Goal: Task Accomplishment & Management: Use online tool/utility

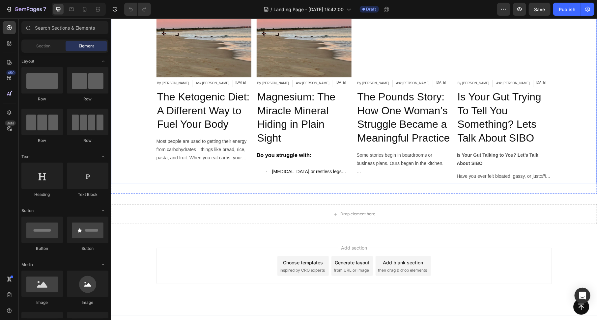
scroll to position [2933, 0]
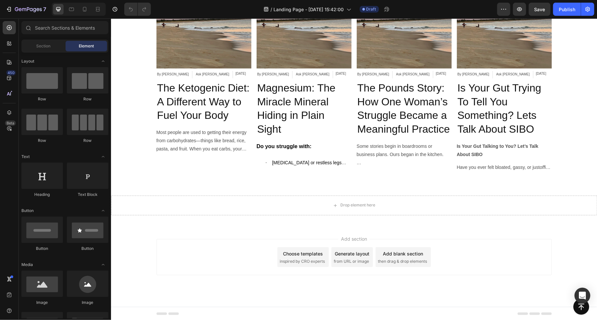
click at [254, 255] on div "Add section Choose templates inspired by CRO experts Generate layout from URL o…" at bounding box center [354, 257] width 396 height 36
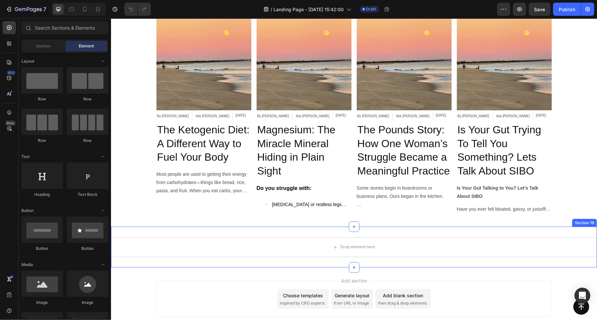
scroll to position [2831, 0]
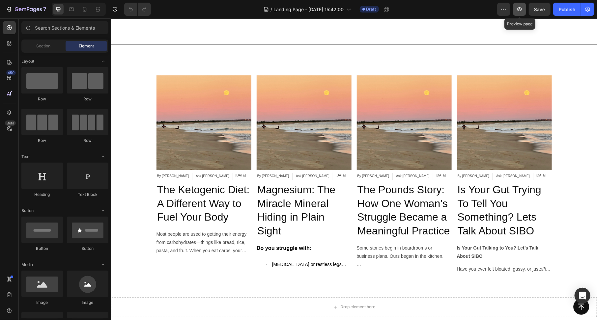
click at [519, 12] on icon "button" at bounding box center [520, 9] width 7 height 7
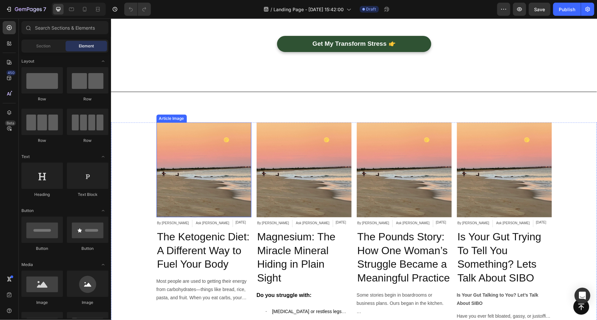
scroll to position [2665, 0]
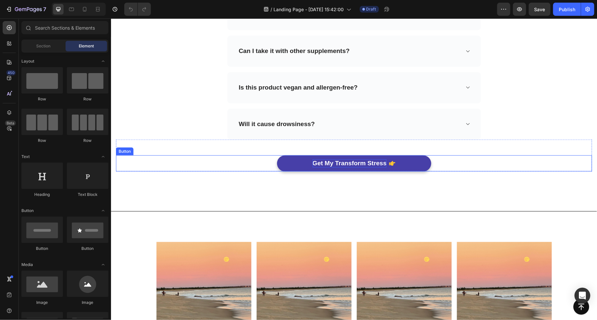
click at [344, 164] on p "Get My Transform Stress" at bounding box center [350, 163] width 74 height 8
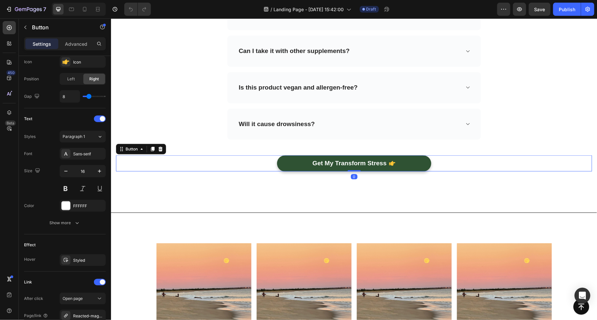
scroll to position [290, 0]
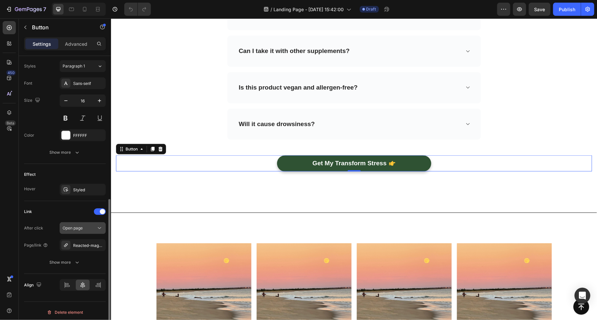
click at [93, 227] on div "Open page" at bounding box center [80, 228] width 34 height 6
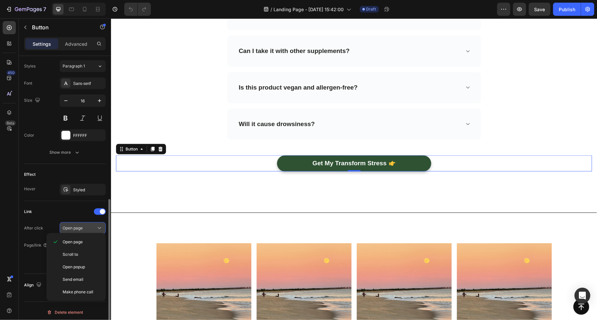
click at [90, 223] on button "Open page" at bounding box center [83, 229] width 46 height 12
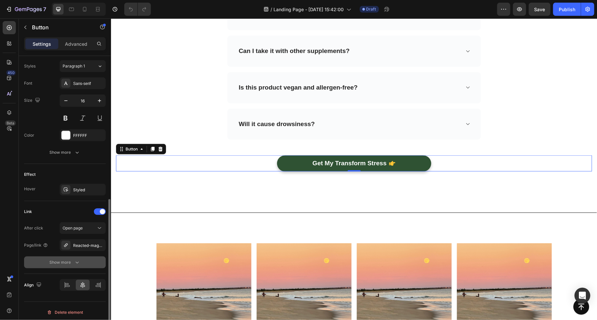
click at [71, 259] on div "Show more" at bounding box center [65, 262] width 31 height 7
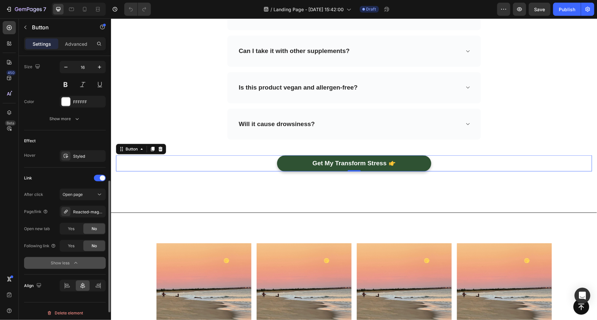
scroll to position [325, 0]
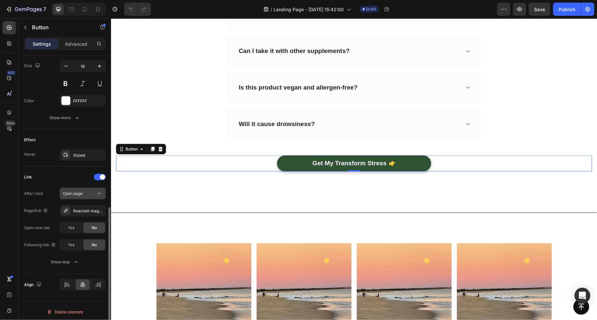
click at [76, 191] on span "Open page" at bounding box center [73, 193] width 20 height 5
click at [77, 191] on span "Open page" at bounding box center [73, 193] width 20 height 5
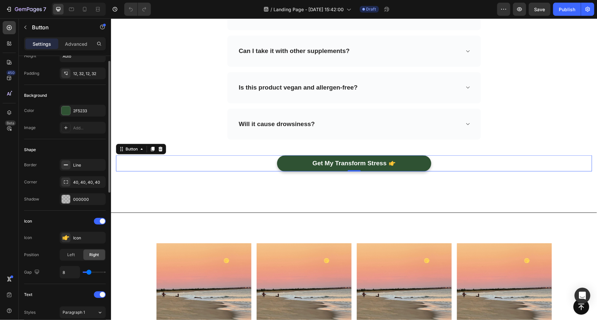
scroll to position [0, 0]
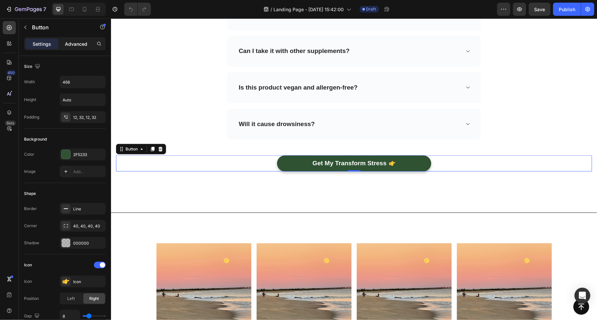
click at [60, 42] on div "Advanced" at bounding box center [76, 44] width 33 height 11
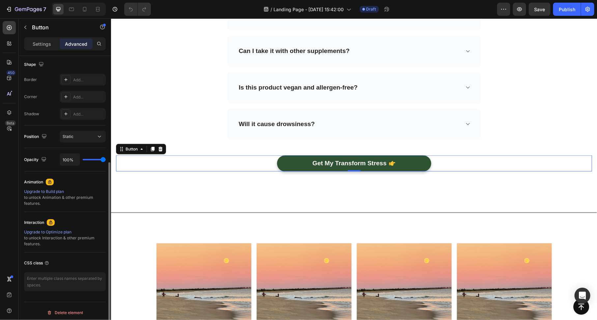
scroll to position [173, 0]
click at [79, 131] on button "Static" at bounding box center [83, 136] width 46 height 12
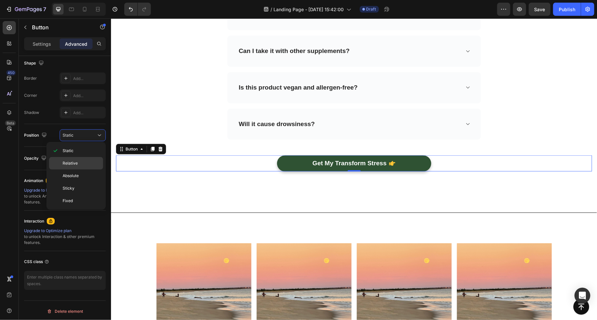
click at [77, 163] on span "Relative" at bounding box center [70, 164] width 15 height 6
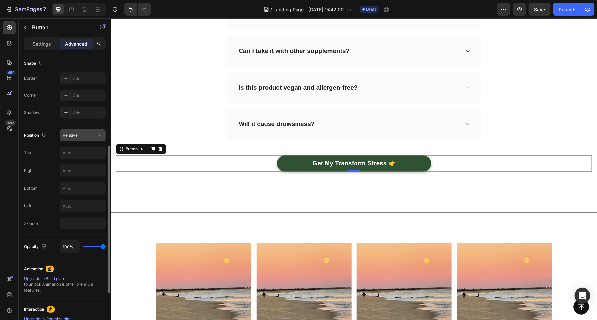
click at [74, 131] on button "Relative" at bounding box center [83, 136] width 46 height 12
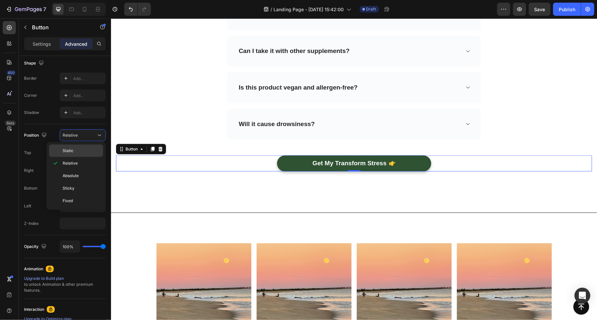
click at [75, 150] on p "Static" at bounding box center [82, 151] width 38 height 6
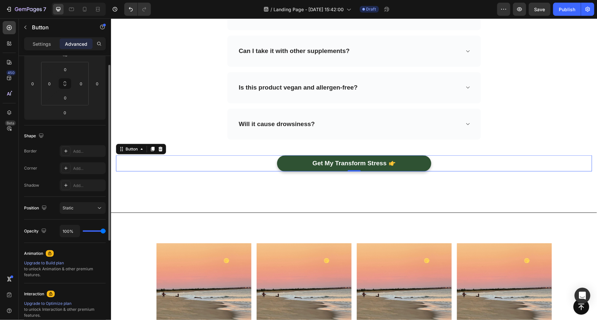
scroll to position [0, 0]
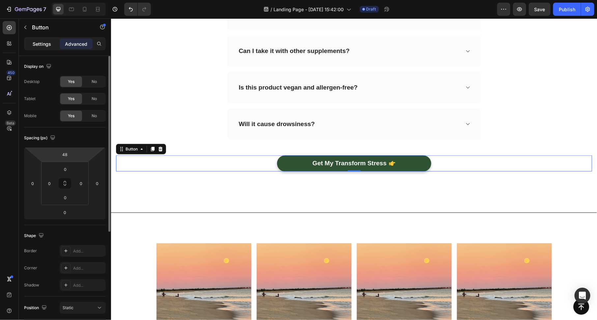
click at [40, 43] on p "Settings" at bounding box center [42, 44] width 18 height 7
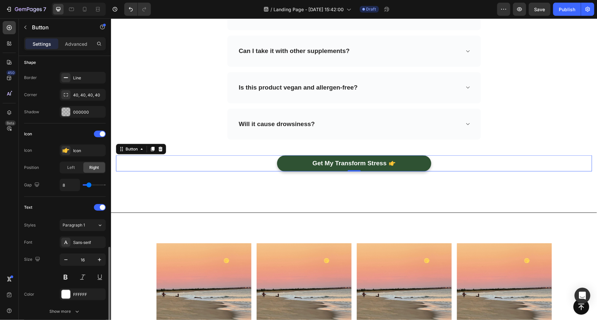
scroll to position [290, 0]
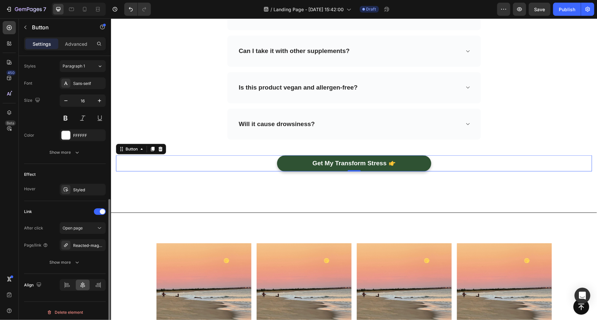
click at [78, 154] on button "Show more" at bounding box center [65, 153] width 82 height 12
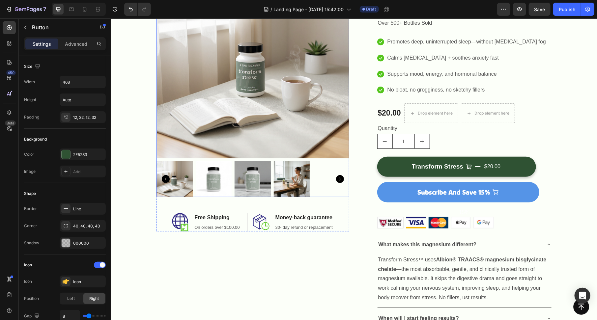
scroll to position [210, 0]
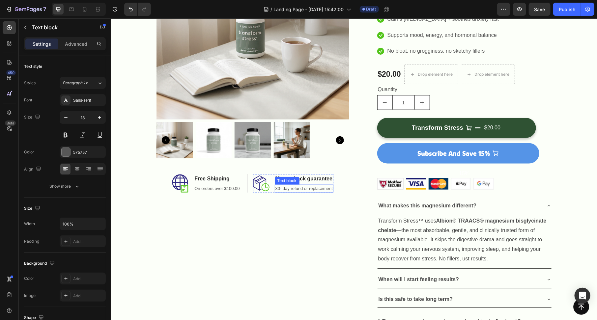
click at [308, 186] on p "30- day refund or replacement" at bounding box center [303, 188] width 57 height 7
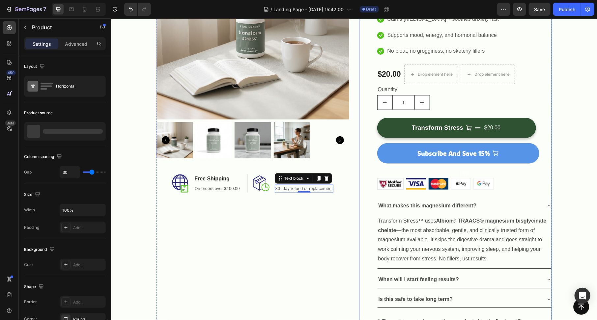
click at [357, 223] on div "Product Images Image Free Shipping Heading On orders over $100.00 Text block Ro…" at bounding box center [354, 162] width 396 height 472
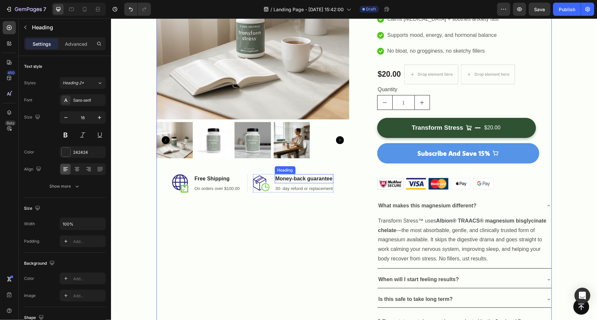
click at [313, 179] on p "Money-back guarantee" at bounding box center [303, 179] width 57 height 8
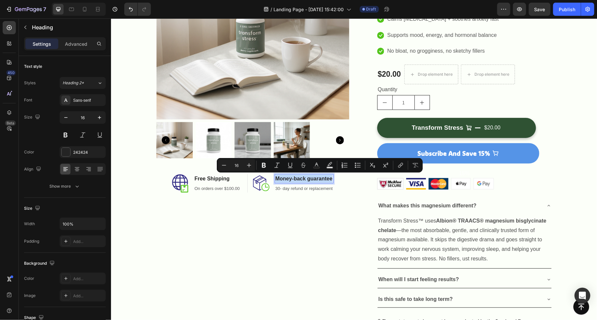
click at [313, 179] on p "Money-back guarantee" at bounding box center [303, 179] width 57 height 8
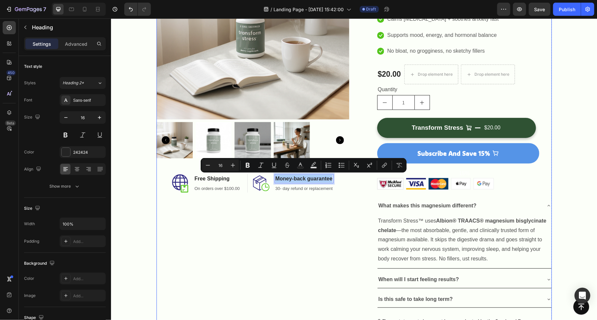
click at [308, 210] on div "Product Images Image Free Shipping Heading On orders over $100.00 Text block Ro…" at bounding box center [252, 162] width 193 height 472
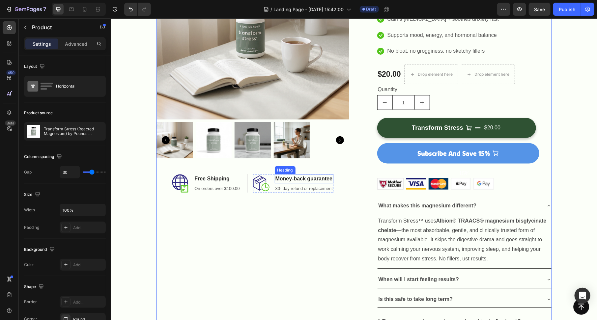
click at [305, 178] on p "Money-back guarantee" at bounding box center [303, 179] width 57 height 8
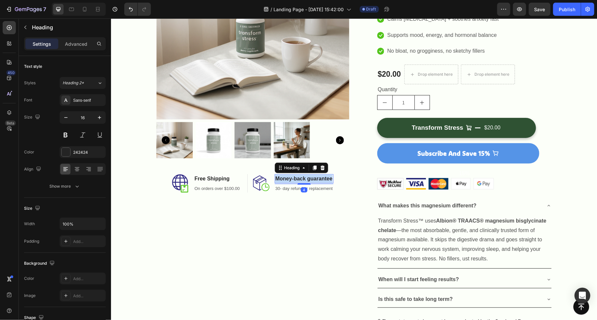
click at [305, 178] on p "Money-back guarantee" at bounding box center [303, 179] width 57 height 8
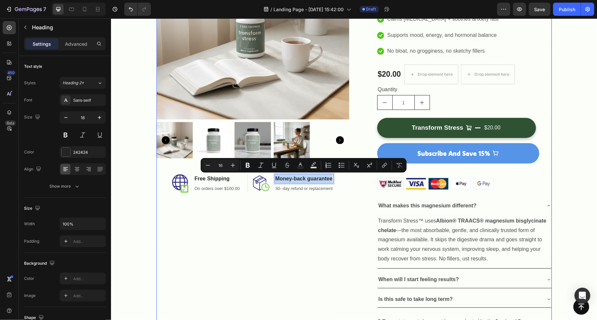
click at [300, 207] on div "Product Images Image Free Shipping Heading On orders over $100.00 Text block Ro…" at bounding box center [252, 162] width 193 height 472
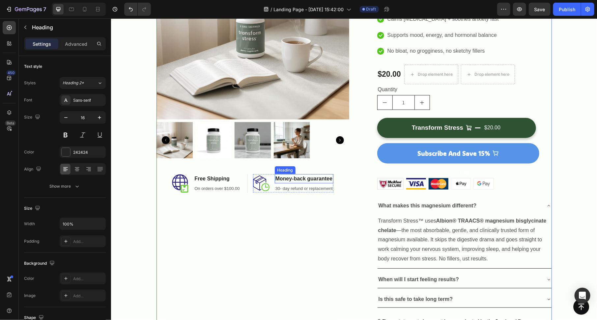
click at [305, 177] on p "Money-back guarantee" at bounding box center [303, 179] width 57 height 8
click at [306, 187] on p "30- day refund or replacement" at bounding box center [303, 188] width 57 height 7
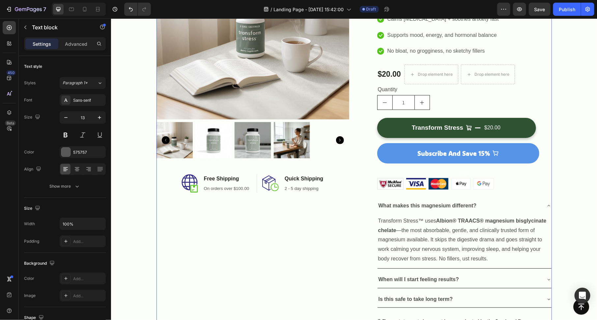
click at [295, 215] on div "Product Images Image Free Shipping Heading On orders over $100.00 Text block Ro…" at bounding box center [252, 162] width 193 height 472
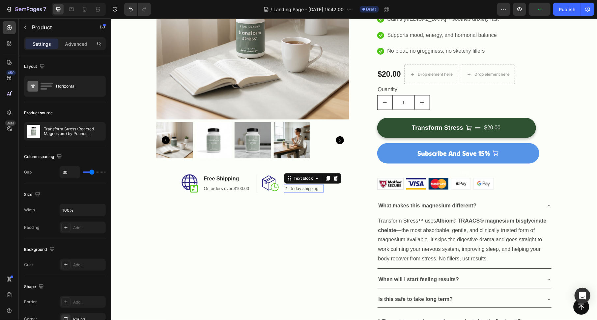
click at [302, 191] on div "2 - 5 day shipping Text block 0" at bounding box center [304, 189] width 40 height 8
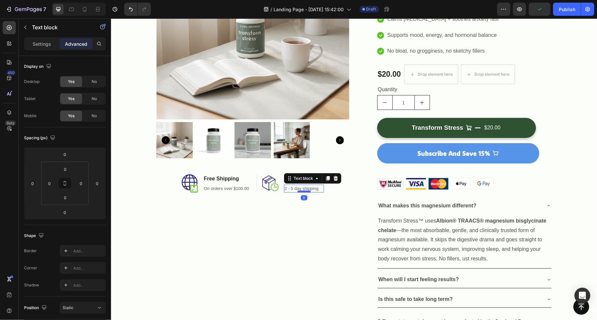
click at [302, 191] on div at bounding box center [303, 192] width 13 height 2
click at [290, 188] on p "2 - 5 day shipping" at bounding box center [303, 188] width 39 height 7
click at [290, 186] on p "2 - 5 day shipping" at bounding box center [303, 188] width 39 height 7
click at [307, 185] on div "tay shipping" at bounding box center [304, 189] width 40 height 8
click at [306, 188] on p "tay shipping" at bounding box center [303, 188] width 39 height 7
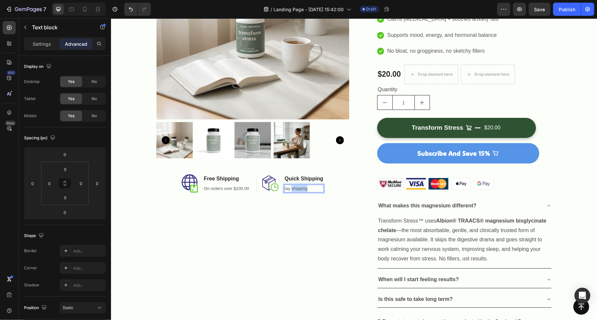
click at [306, 188] on p "tay shipping" at bounding box center [303, 188] width 39 height 7
click at [327, 220] on div "Product Images Image Free Shipping Heading On orders over $100.00 Text block Ro…" at bounding box center [252, 162] width 193 height 472
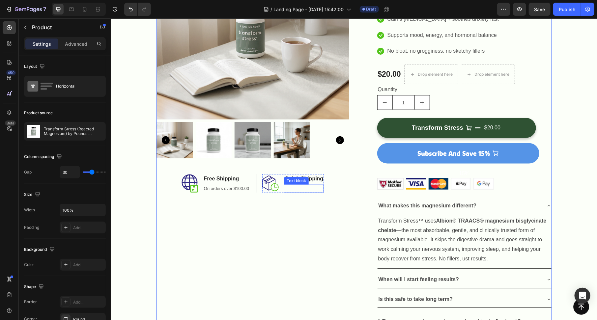
click at [300, 188] on p "Rich Text Editor. Editing area: main" at bounding box center [303, 188] width 39 height 7
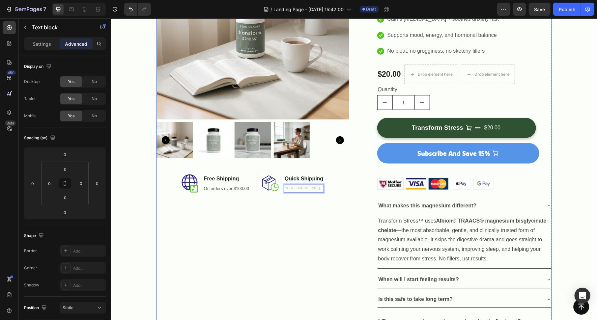
click at [296, 246] on div "Product Images Image Free Shipping Heading On orders over $100.00 Text block Ro…" at bounding box center [252, 162] width 193 height 472
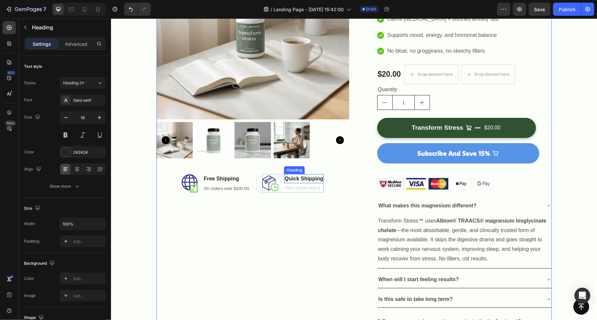
click at [298, 175] on p "Quick Shipping" at bounding box center [303, 179] width 39 height 8
click at [272, 177] on img at bounding box center [271, 183] width 16 height 16
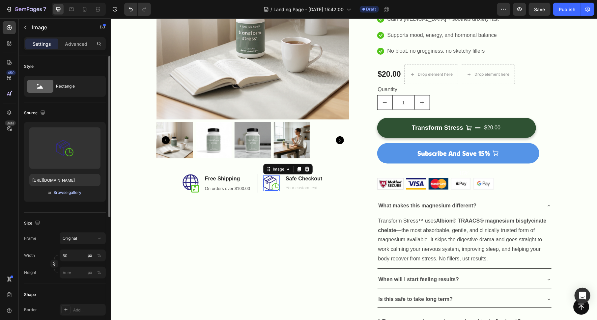
click at [67, 193] on div "Browse gallery" at bounding box center [68, 193] width 28 height 6
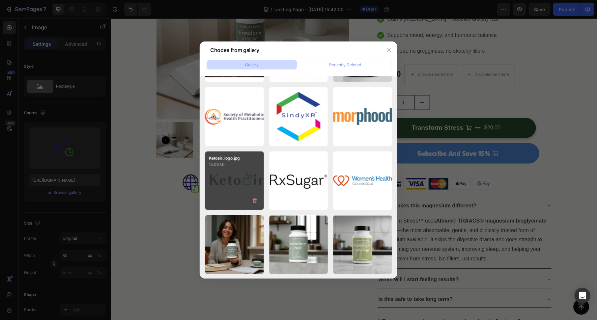
scroll to position [0, 0]
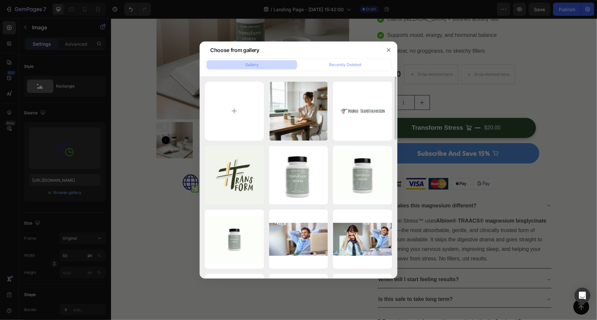
click at [101, 184] on div at bounding box center [298, 160] width 597 height 320
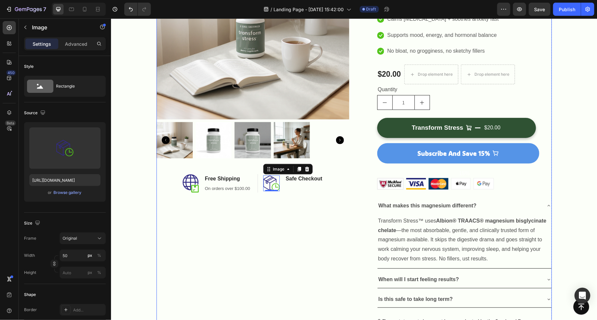
click at [257, 226] on div "Product Images Image Free Shipping Heading On orders over $100.00 Text block Ro…" at bounding box center [252, 162] width 193 height 472
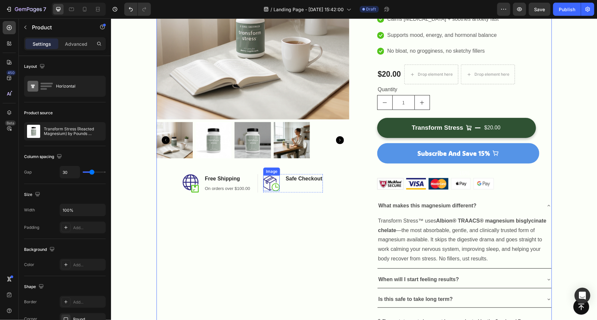
click at [271, 183] on img at bounding box center [271, 183] width 16 height 16
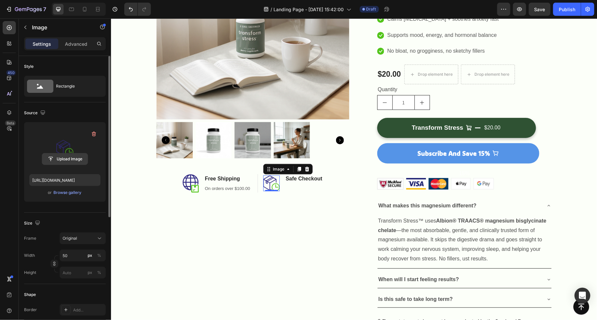
click at [67, 157] on input "file" at bounding box center [64, 159] width 45 height 11
click at [73, 160] on input "file" at bounding box center [64, 159] width 45 height 11
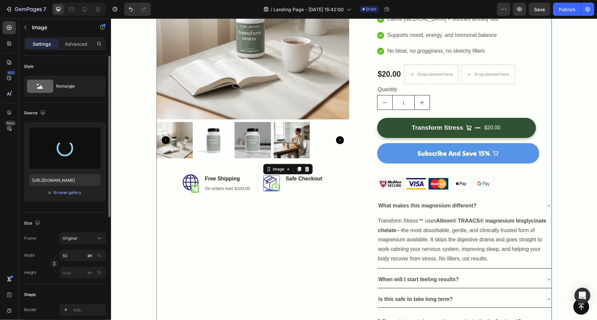
type input "[URL][DOMAIN_NAME]"
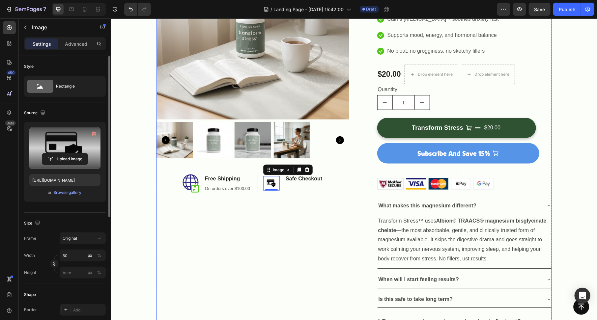
click at [188, 223] on div "Product Images Image Free Shipping Heading On orders over $100.00 Text block Ro…" at bounding box center [252, 162] width 193 height 472
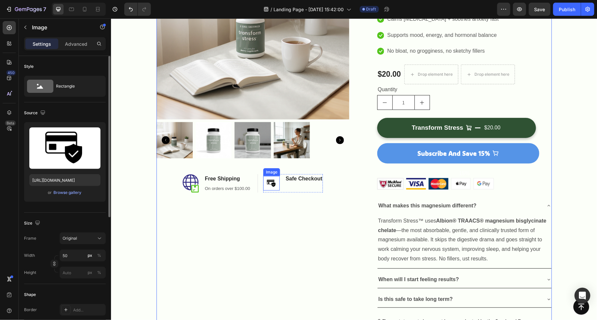
click at [271, 178] on img at bounding box center [271, 183] width 16 height 15
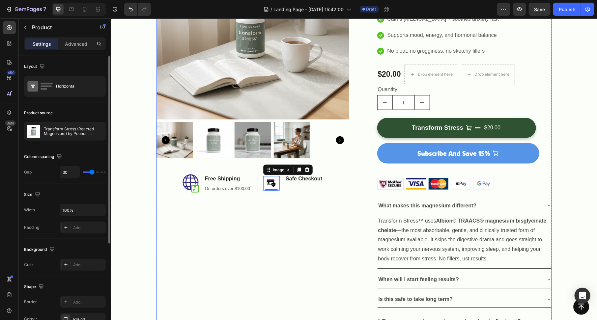
click at [268, 222] on div "Product Images Image Free Shipping Heading On orders over $100.00 Text block Ro…" at bounding box center [252, 162] width 193 height 472
click at [279, 176] on img at bounding box center [271, 183] width 16 height 15
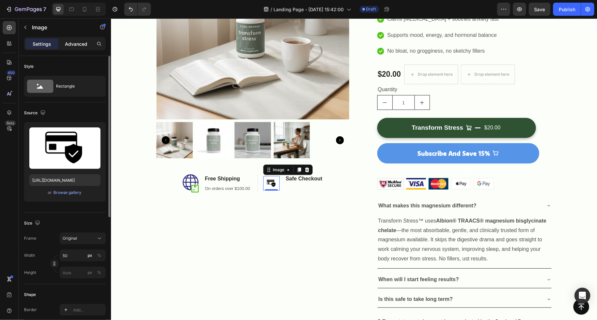
click at [72, 41] on p "Advanced" at bounding box center [76, 44] width 22 height 7
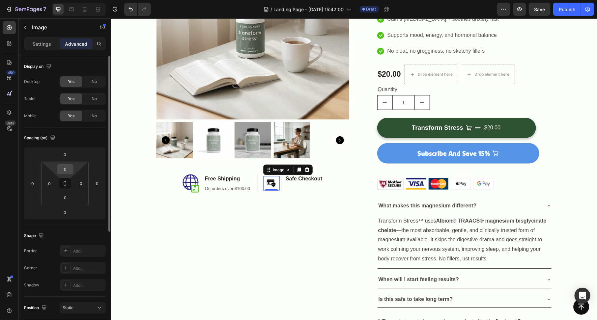
click at [66, 168] on input "0" at bounding box center [65, 169] width 13 height 10
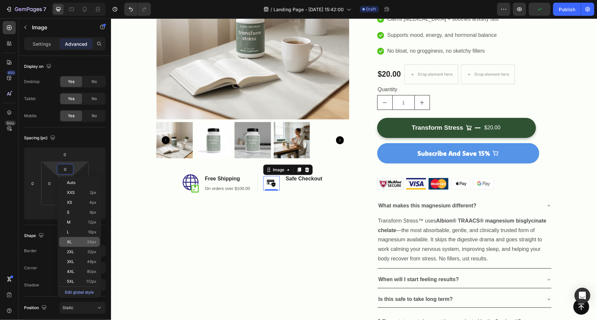
click at [80, 239] on div "XL 24px" at bounding box center [79, 242] width 41 height 10
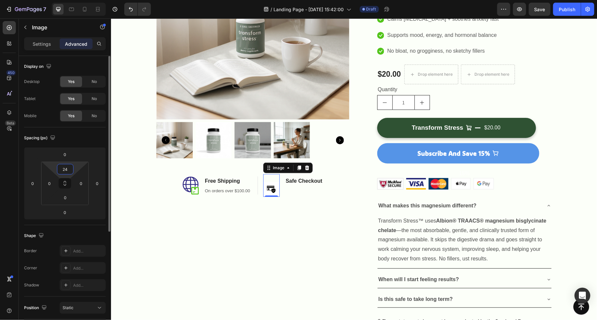
click at [66, 172] on input "24" at bounding box center [65, 169] width 13 height 10
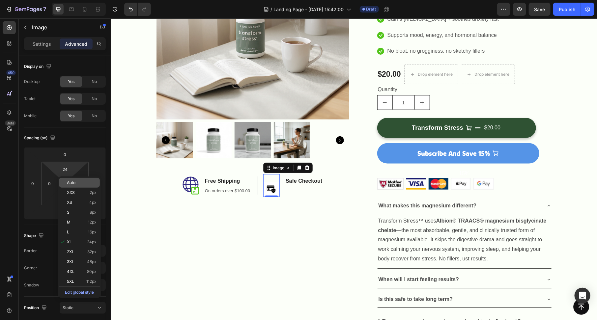
click at [74, 185] on span "Auto" at bounding box center [71, 183] width 9 height 5
type input "Auto"
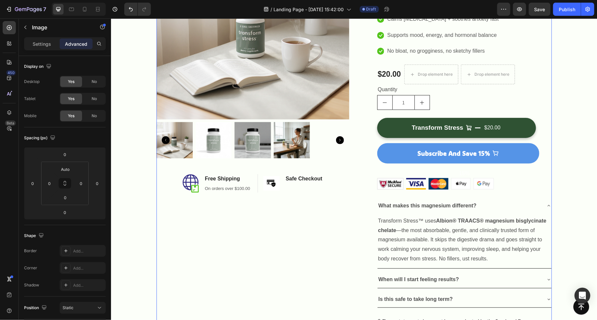
click at [200, 229] on div "Product Images Image Free Shipping Heading On orders over $100.00 Text block Ro…" at bounding box center [252, 162] width 193 height 472
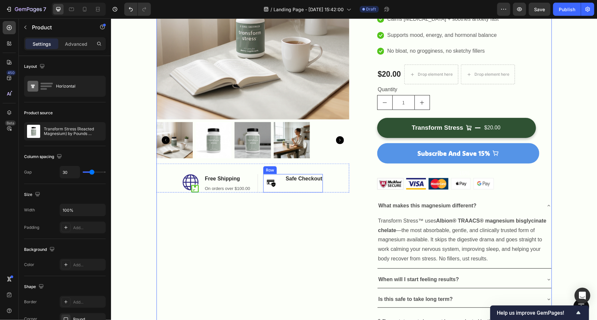
click at [271, 179] on img at bounding box center [271, 183] width 16 height 15
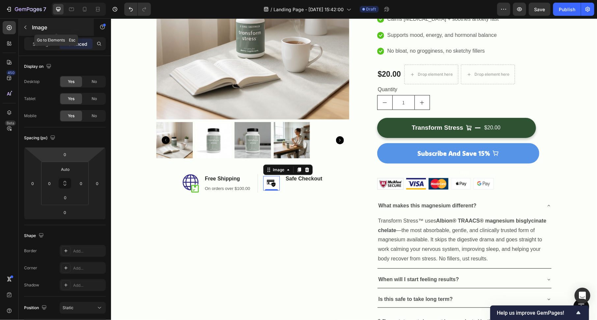
click at [23, 25] on icon "button" at bounding box center [25, 27] width 5 height 5
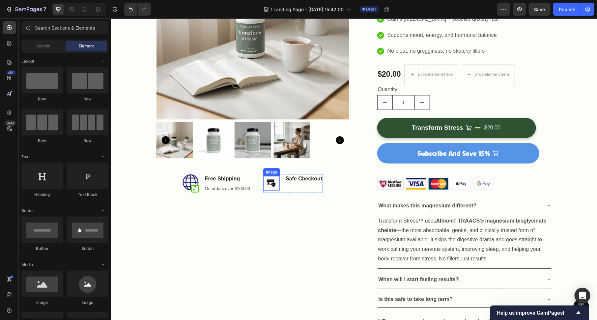
click at [267, 181] on img at bounding box center [271, 183] width 16 height 15
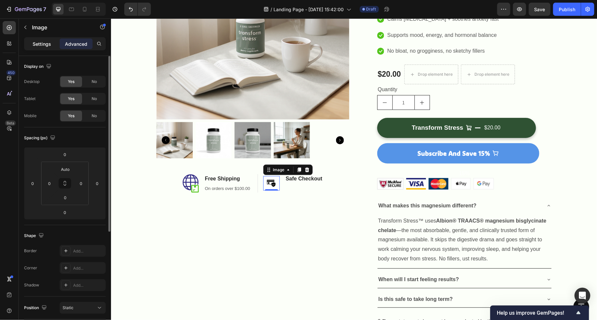
click at [42, 41] on p "Settings" at bounding box center [42, 44] width 18 height 7
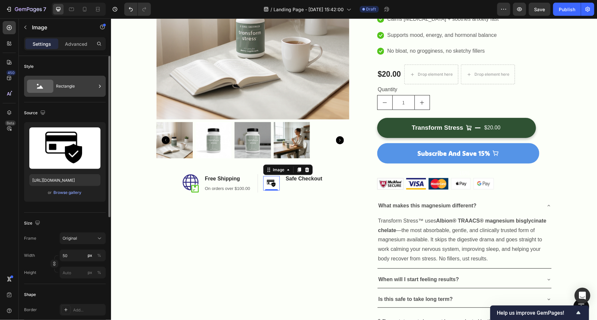
click at [51, 93] on icon at bounding box center [40, 86] width 26 height 15
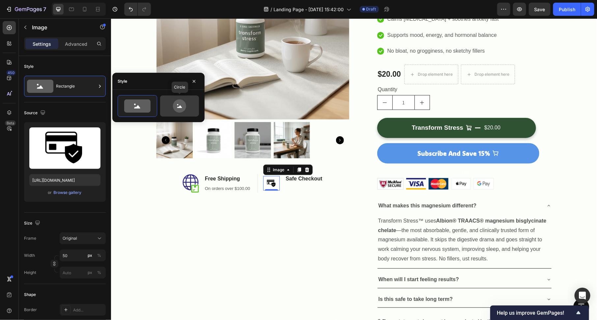
click at [175, 110] on icon at bounding box center [179, 106] width 13 height 13
type input "80"
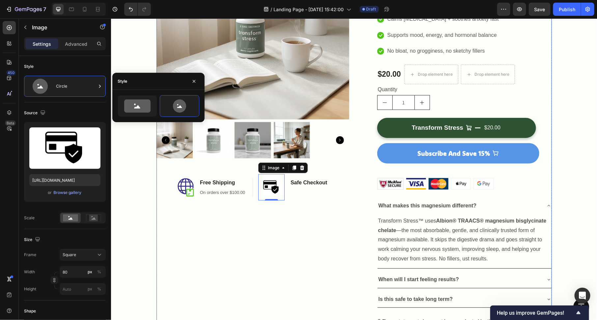
click at [259, 267] on div "Product Images Image Free Shipping Heading On orders over $100.00 Text block Ro…" at bounding box center [252, 162] width 193 height 472
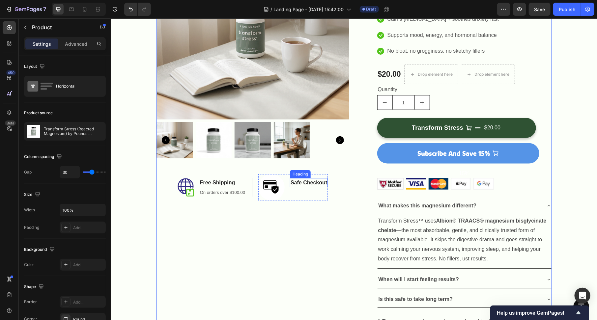
click at [314, 183] on p "Safe Checkout" at bounding box center [308, 183] width 37 height 8
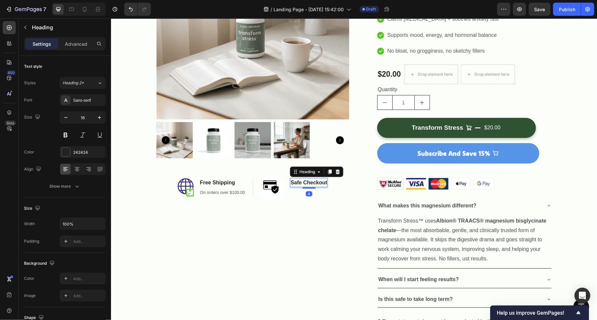
click at [314, 183] on p "Safe Checkout" at bounding box center [308, 183] width 37 height 8
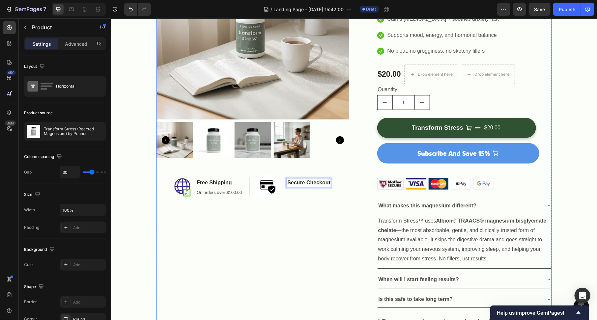
click at [284, 223] on div "Product Images Image Free Shipping Heading On orders over $100.00 Text block Ro…" at bounding box center [252, 162] width 193 height 472
click at [300, 194] on p "Rich Text Editor. Editing area: main" at bounding box center [308, 192] width 43 height 7
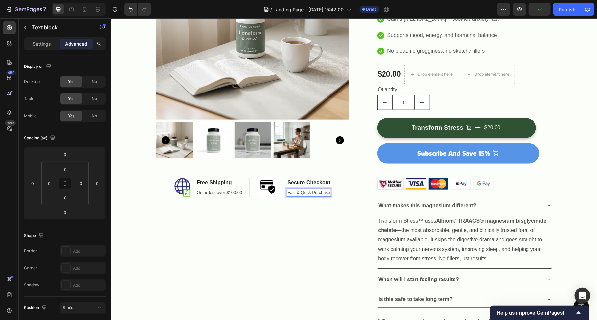
click at [282, 229] on div "Product Images Image Free Shipping Heading On orders over $100.00 Text block Ro…" at bounding box center [252, 162] width 193 height 472
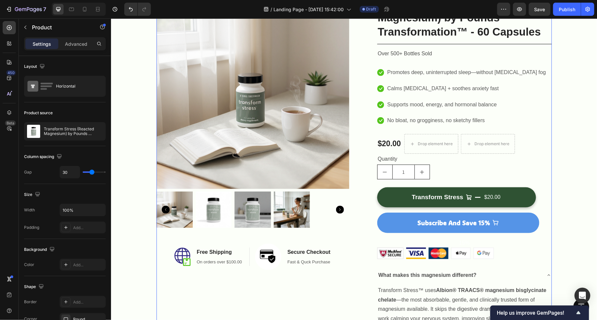
scroll to position [148, 0]
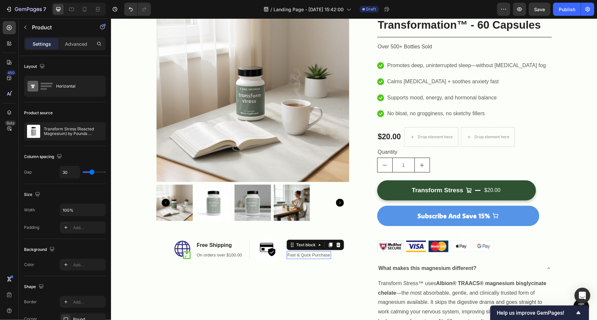
click at [306, 253] on p "Fast & Quck Purchase" at bounding box center [308, 255] width 43 height 7
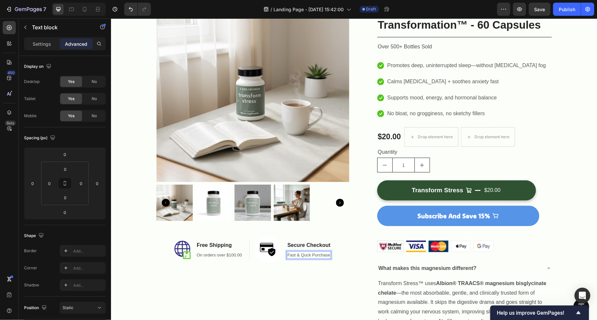
click at [307, 255] on p "Fast & Quck Purchase" at bounding box center [308, 255] width 43 height 7
click at [317, 253] on p "Fast & Quick Purchase" at bounding box center [309, 255] width 44 height 7
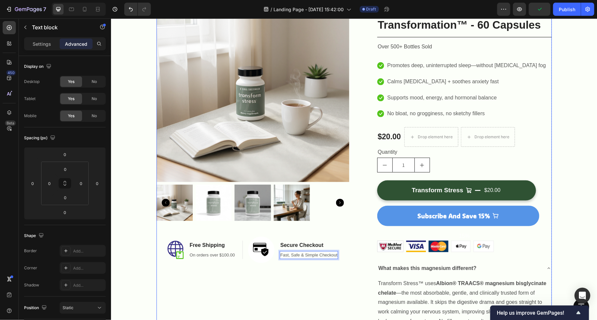
click at [312, 280] on div "Product Images Image Free Shipping Heading On orders over $100.00 Text block Ro…" at bounding box center [252, 225] width 193 height 472
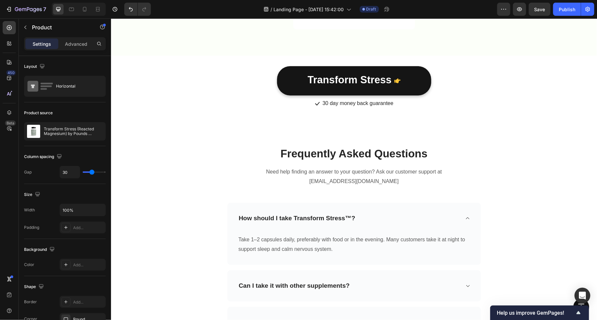
scroll to position [2433, 0]
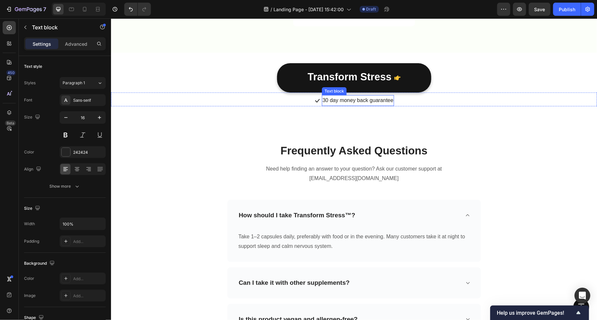
click at [365, 103] on p "30 day money back guarantee" at bounding box center [357, 101] width 71 height 10
click at [400, 102] on div "Icon Text block 0" at bounding box center [354, 100] width 486 height 11
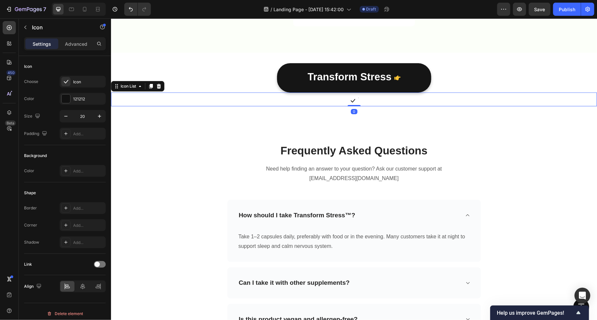
click at [352, 99] on icon at bounding box center [352, 100] width 7 height 7
click at [389, 91] on icon at bounding box center [389, 90] width 5 height 5
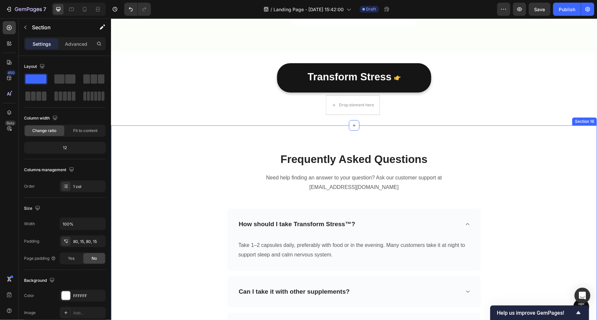
click at [423, 146] on div "Frequently Asked Questions Heading Need help finding an answer to your question…" at bounding box center [354, 281] width 486 height 313
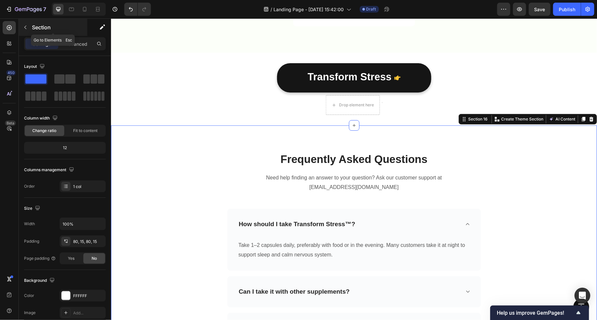
click at [30, 27] on button "button" at bounding box center [25, 27] width 11 height 11
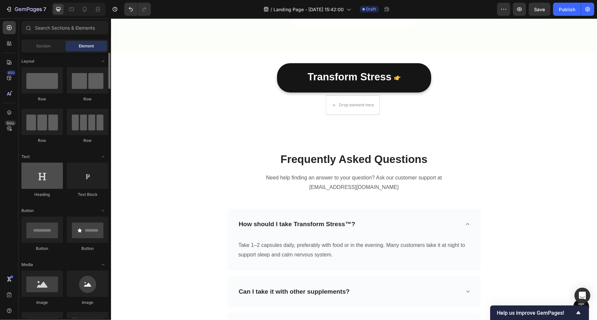
scroll to position [8, 0]
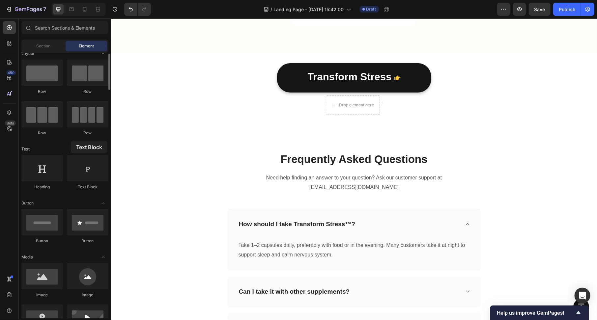
drag, startPoint x: 82, startPoint y: 179, endPoint x: 32, endPoint y: 147, distance: 59.2
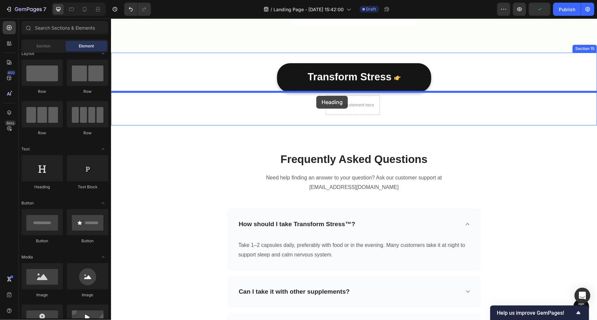
drag, startPoint x: 146, startPoint y: 186, endPoint x: 316, endPoint y: 96, distance: 193.0
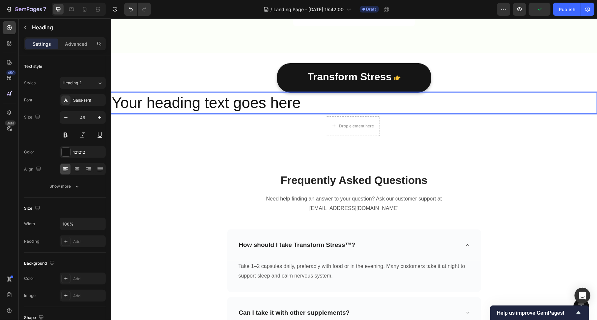
click at [329, 104] on h2 "Your heading text goes here" at bounding box center [354, 102] width 486 height 21
click at [329, 104] on p "Your heading text goes here" at bounding box center [353, 103] width 485 height 20
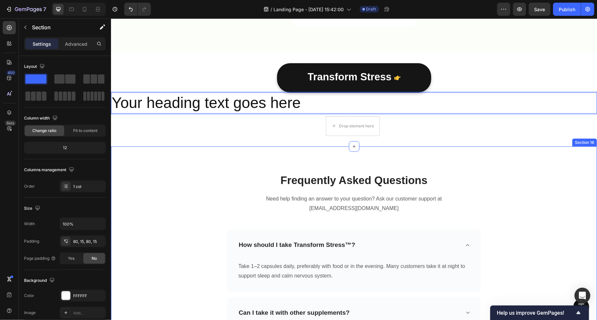
click at [192, 152] on div "Frequently Asked Questions Heading Need help finding an answer to your question…" at bounding box center [354, 302] width 486 height 313
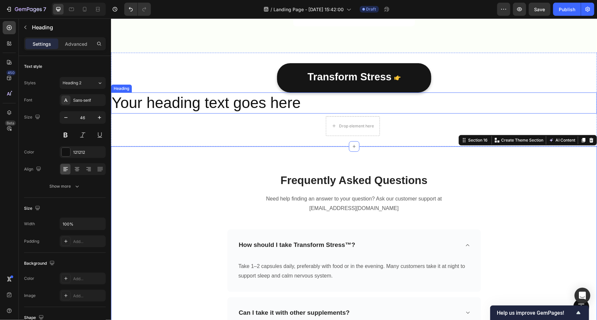
click at [191, 100] on p "Your heading text goes here" at bounding box center [353, 103] width 485 height 20
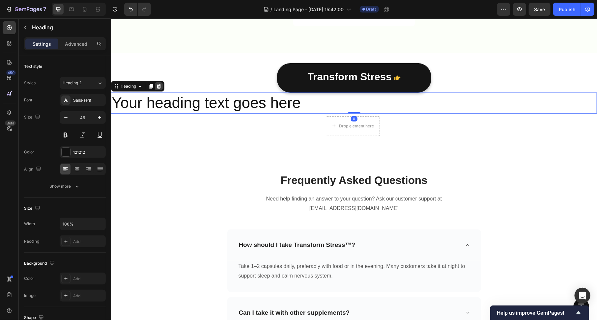
click at [161, 83] on icon at bounding box center [158, 85] width 5 height 5
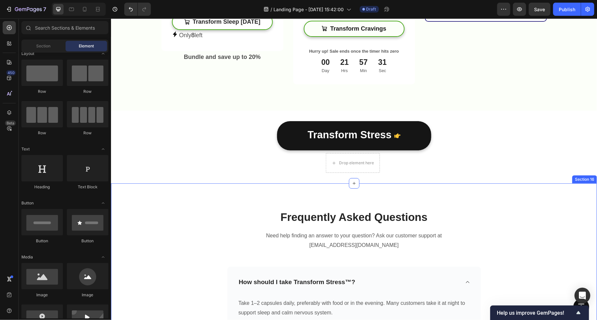
scroll to position [2374, 0]
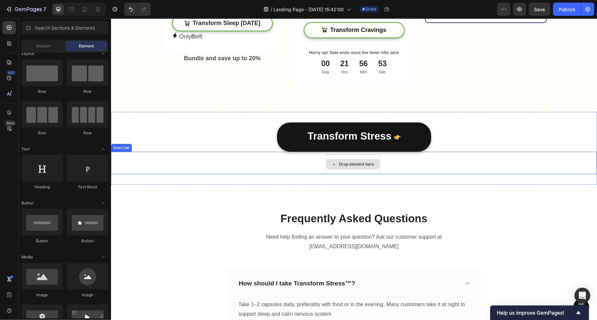
click at [354, 164] on div "Drop element here" at bounding box center [356, 164] width 35 height 5
click at [340, 164] on div "Drop element here" at bounding box center [356, 164] width 35 height 5
click at [339, 164] on div "Drop element here" at bounding box center [356, 164] width 35 height 5
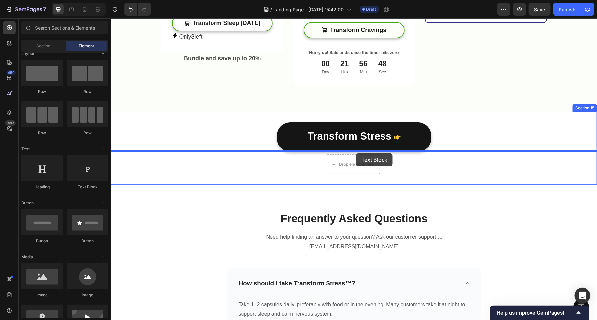
drag, startPoint x: 205, startPoint y: 190, endPoint x: 356, endPoint y: 153, distance: 155.0
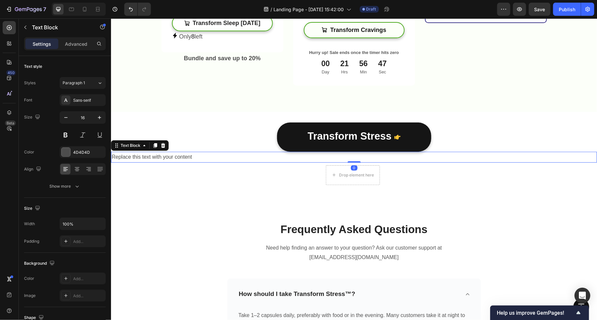
click at [321, 156] on div "Replace this text with your content" at bounding box center [354, 157] width 486 height 11
click at [321, 156] on p "Replace this text with your content" at bounding box center [353, 157] width 485 height 10
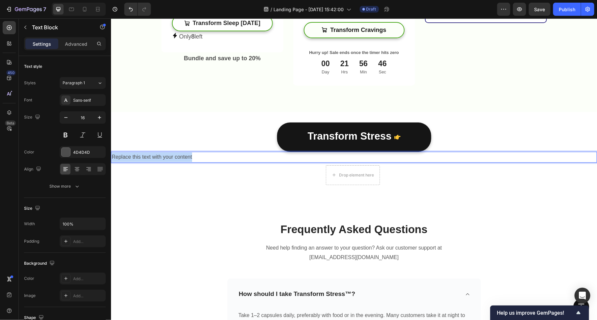
click at [321, 156] on p "Replace this text with your content" at bounding box center [353, 157] width 485 height 10
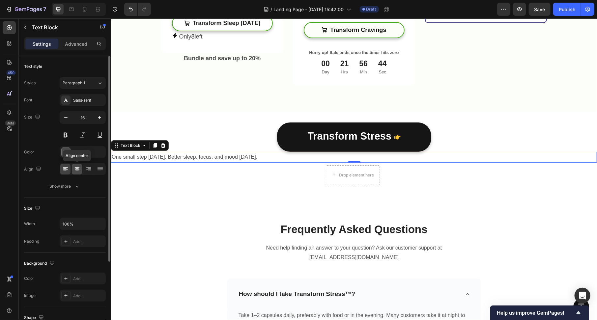
click at [77, 171] on icon at bounding box center [76, 171] width 3 height 1
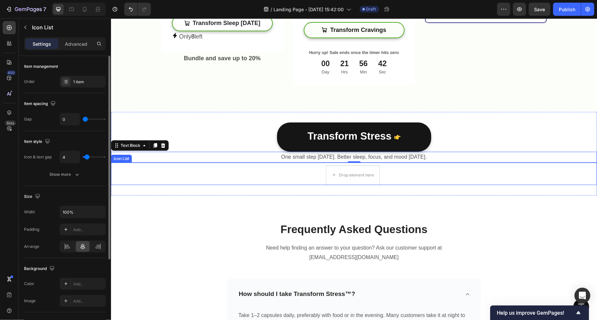
click at [278, 179] on div "Drop element here Text block" at bounding box center [354, 175] width 486 height 20
click at [160, 152] on div at bounding box center [159, 156] width 8 height 8
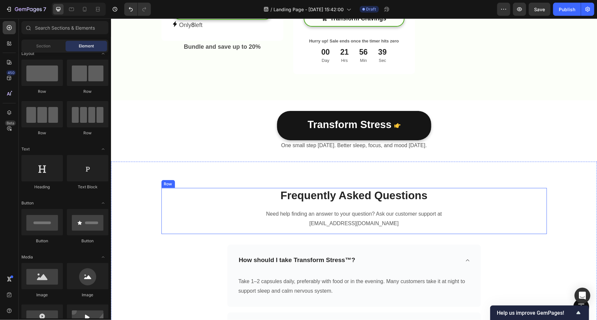
scroll to position [2386, 0]
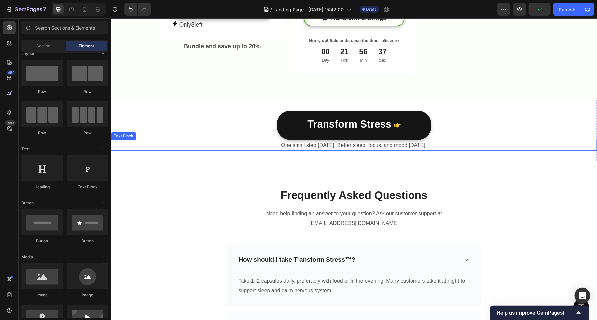
click at [388, 146] on p "One small step [DATE]. Better sleep, focus, and mood [DATE]." at bounding box center [353, 145] width 485 height 10
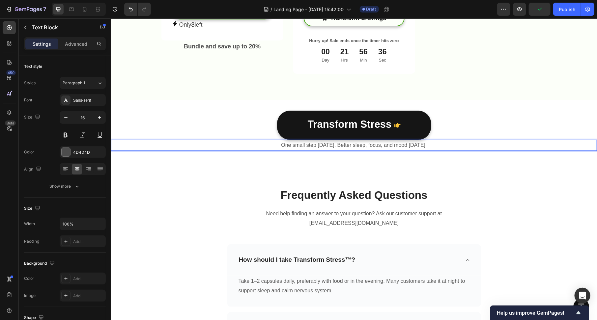
click at [388, 146] on p "One small step [DATE]. Better sleep, focus, and mood [DATE]." at bounding box center [353, 145] width 485 height 10
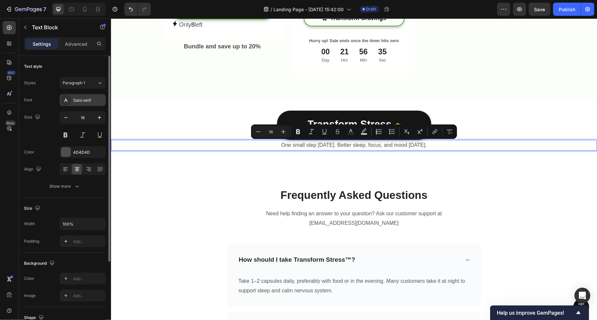
click at [83, 104] on div "Sans-serif" at bounding box center [83, 100] width 46 height 12
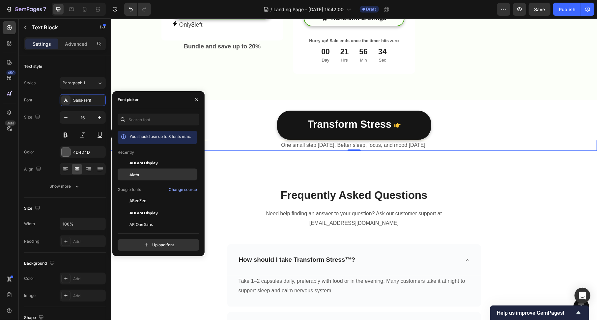
click at [156, 173] on div "Alata" at bounding box center [163, 175] width 67 height 6
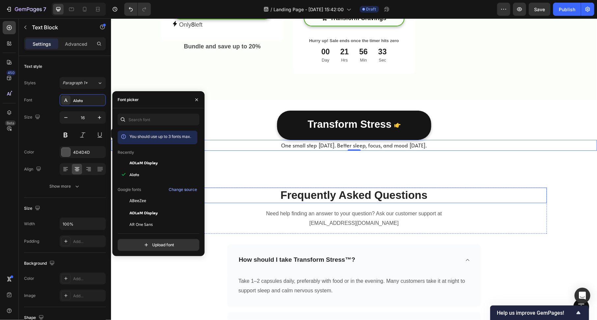
click at [290, 169] on div "Frequently Asked Questions Heading Need help finding an answer to your question…" at bounding box center [354, 317] width 486 height 313
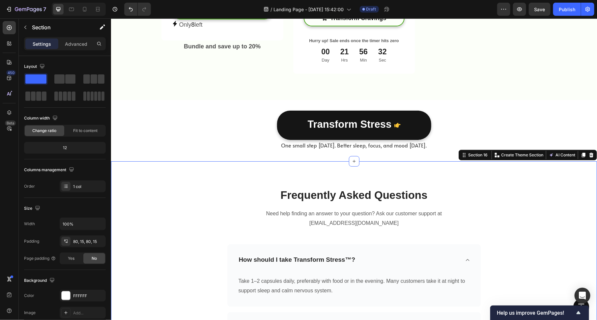
click at [191, 193] on p "Frequently Asked Questions" at bounding box center [354, 195] width 384 height 14
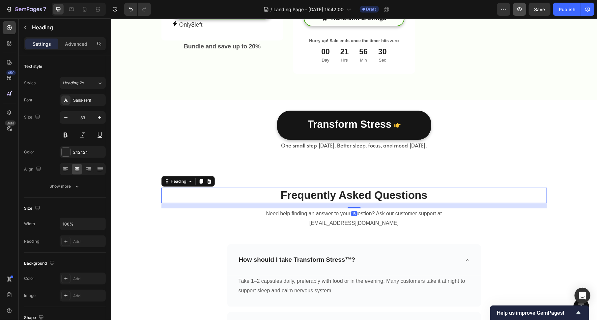
click at [514, 3] on button "button" at bounding box center [519, 9] width 13 height 13
click at [525, 119] on div "Transform Stress Button" at bounding box center [354, 124] width 486 height 29
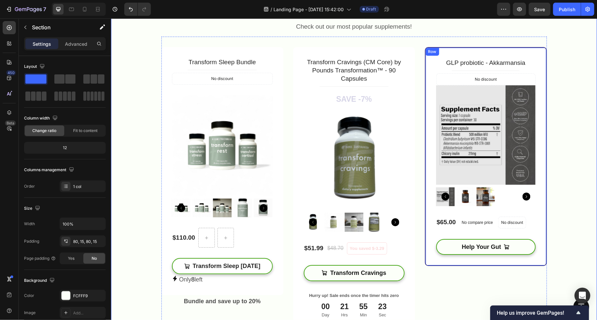
scroll to position [2130, 0]
click at [570, 7] on div "Publish" at bounding box center [567, 9] width 16 height 7
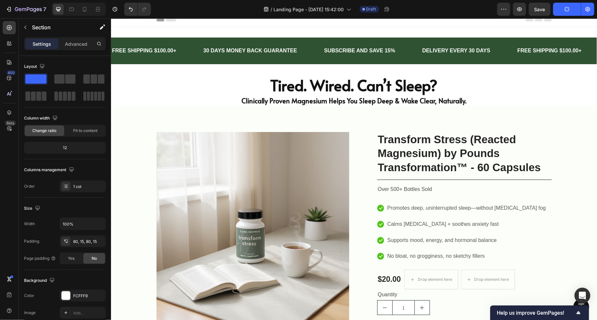
scroll to position [0, 0]
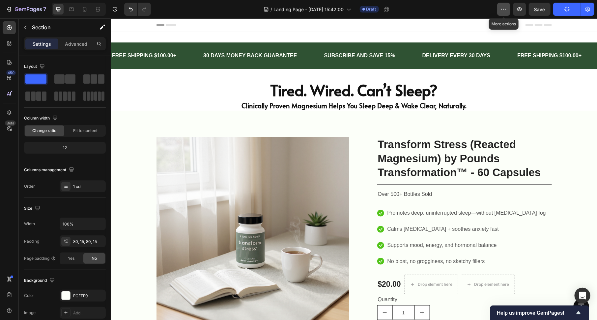
click at [499, 12] on button "button" at bounding box center [503, 9] width 13 height 13
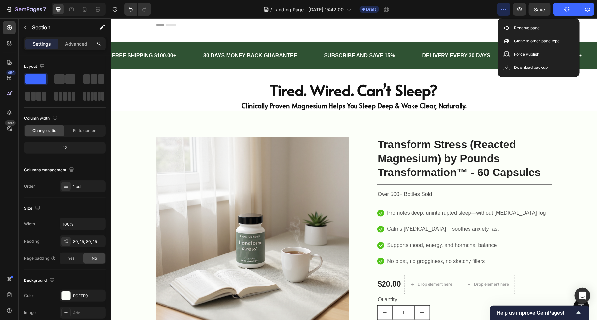
click at [462, 19] on div "Header" at bounding box center [354, 24] width 396 height 13
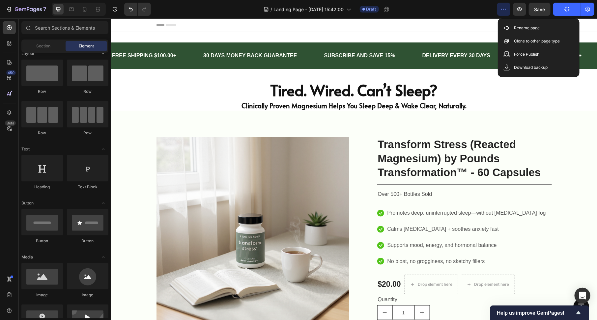
click at [446, 9] on div "/ Landing Page - [DATE] 15:42:00 Draft" at bounding box center [326, 9] width 341 height 13
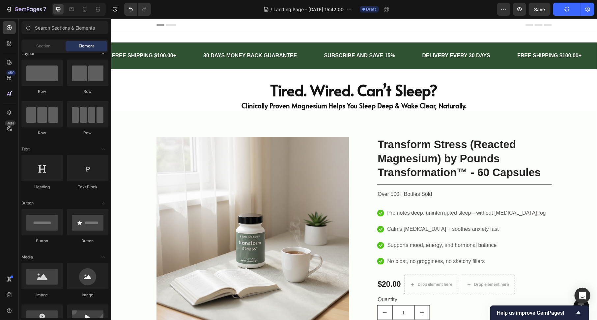
click at [170, 24] on icon at bounding box center [170, 24] width 11 height 3
click at [590, 8] on icon "button" at bounding box center [588, 9] width 5 height 5
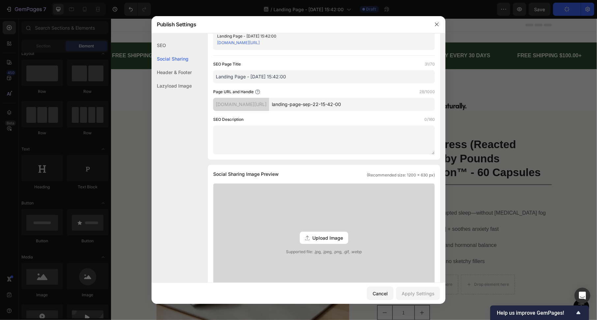
scroll to position [26, 0]
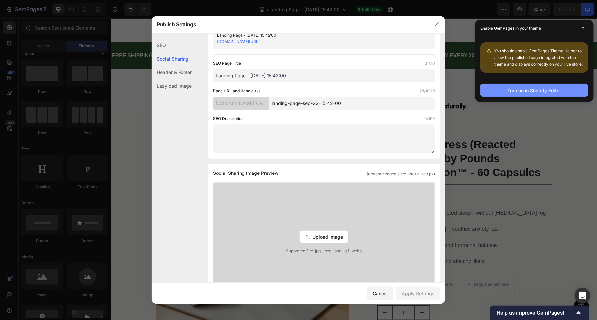
click at [531, 89] on div "Turn on in Shopify Editor" at bounding box center [535, 90] width 54 height 7
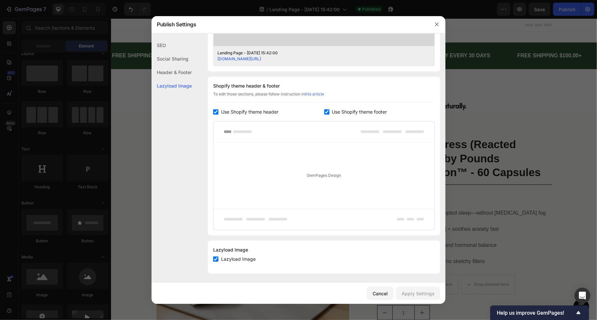
scroll to position [0, 0]
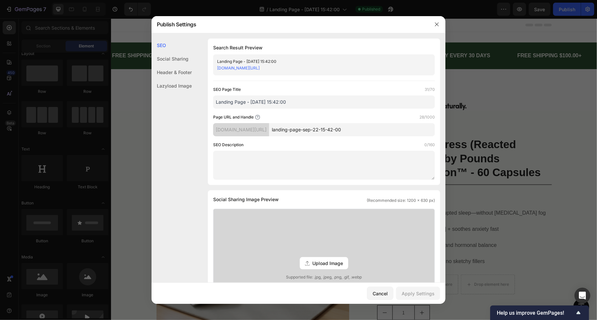
click at [260, 68] on link "[DOMAIN_NAME][URL]" at bounding box center [238, 68] width 43 height 5
click at [181, 60] on div "Social Sharing" at bounding box center [172, 59] width 40 height 14
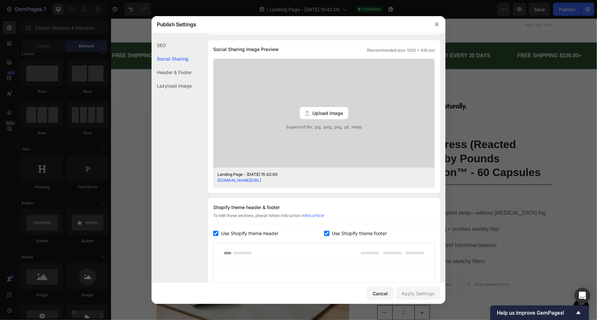
click at [180, 67] on div "Header & Footer" at bounding box center [172, 73] width 40 height 14
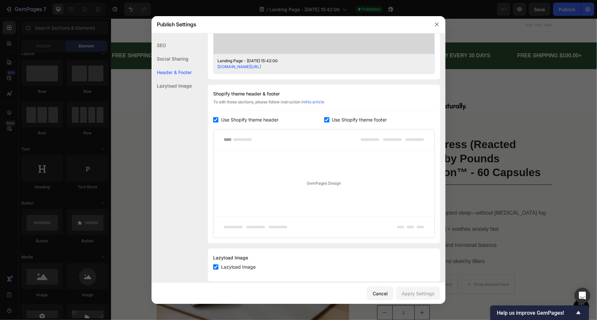
scroll to position [272, 0]
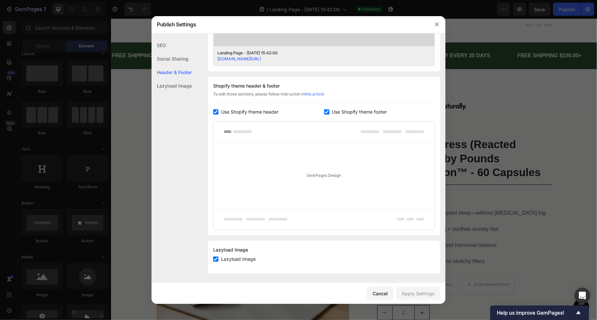
click at [180, 85] on div "Lazyload Image" at bounding box center [172, 86] width 40 height 14
click at [167, 49] on div "SEO" at bounding box center [172, 46] width 40 height 14
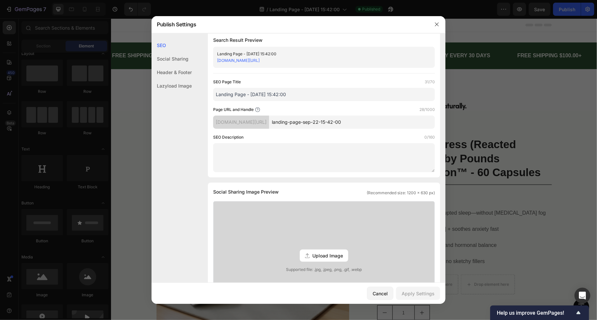
scroll to position [0, 0]
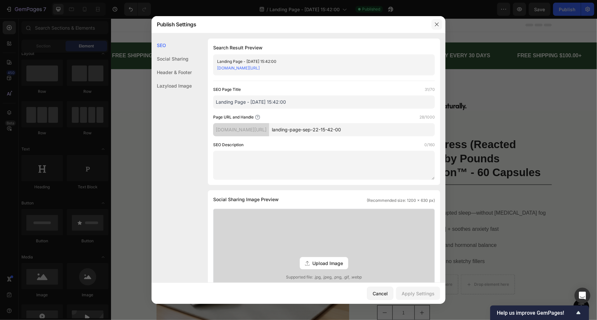
click at [439, 22] on icon "button" at bounding box center [436, 24] width 5 height 5
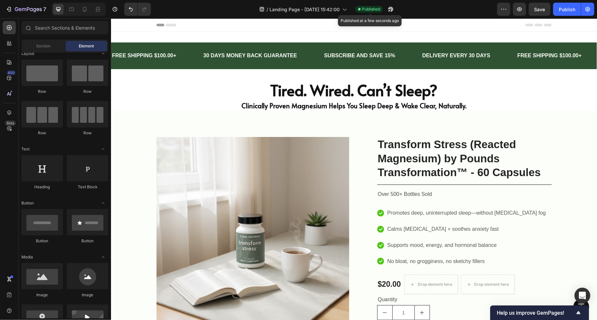
click at [373, 11] on span "Published" at bounding box center [371, 9] width 18 height 6
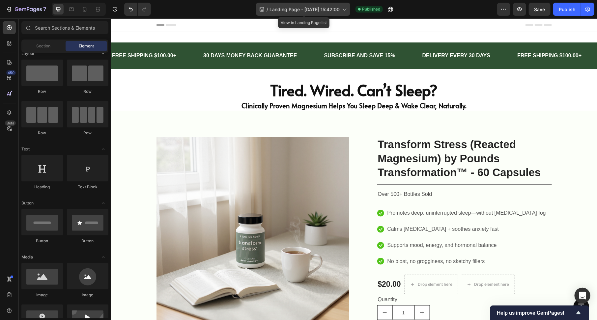
click at [347, 12] on icon at bounding box center [344, 9] width 7 height 7
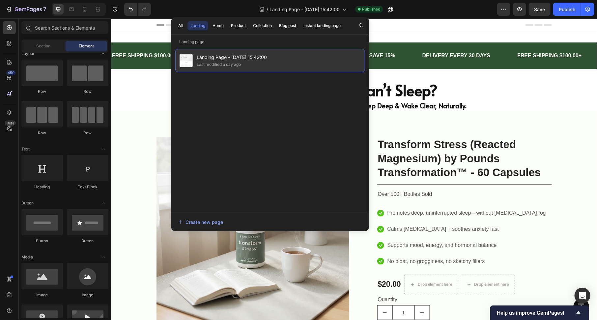
click at [273, 59] on div "Landing Page - [DATE] 15:42:00 Last modified a day ago" at bounding box center [270, 60] width 190 height 23
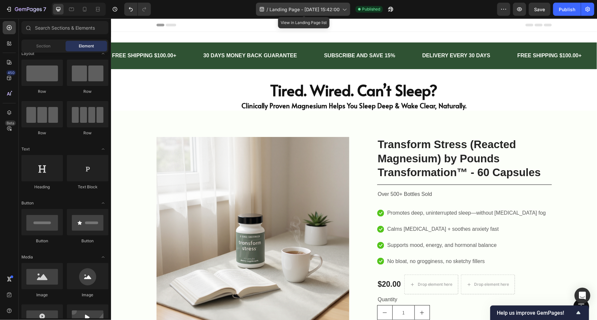
click at [340, 11] on span "Landing Page - [DATE] 15:42:00" at bounding box center [305, 9] width 70 height 7
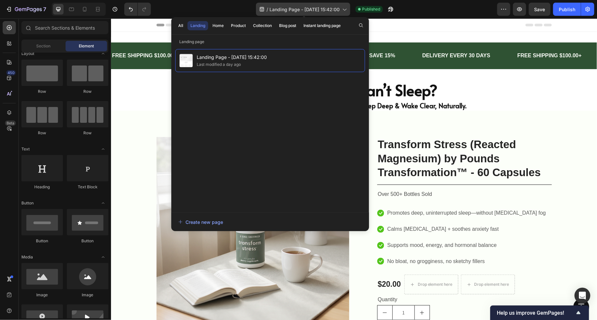
click at [340, 11] on span "Landing Page - [DATE] 15:42:00" at bounding box center [305, 9] width 70 height 7
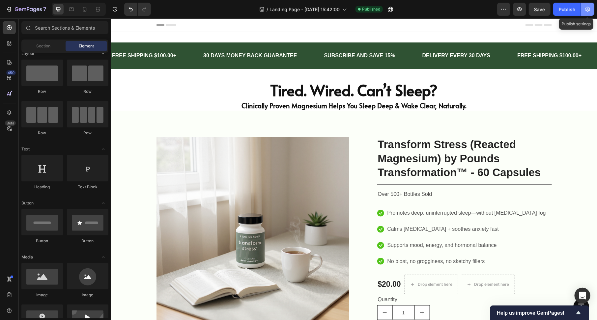
click at [588, 13] on button "button" at bounding box center [587, 9] width 13 height 13
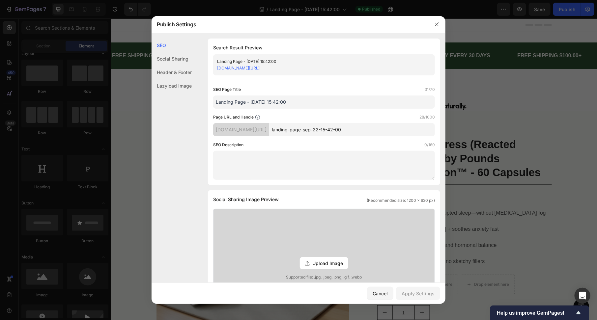
click at [386, 133] on input "landing-page-sep-22-15-42-00" at bounding box center [352, 129] width 166 height 13
click at [269, 128] on div "[DOMAIN_NAME][URL]" at bounding box center [241, 129] width 56 height 13
copy link "[DOMAIN_NAME][URL]"
click at [194, 73] on div "SEO Search Result Preview Landing Page - [DATE] 15:42:00 [DOMAIN_NAME][URL] SEO…" at bounding box center [299, 295] width 294 height 513
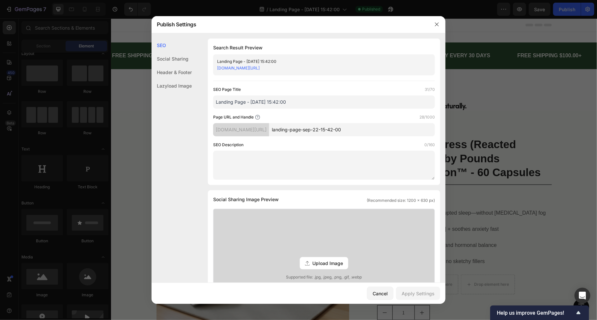
click at [292, 103] on input "Landing Page - [DATE] 15:42:00" at bounding box center [324, 102] width 222 height 13
click at [248, 99] on input "Landing Page - [DATE] 15:42:00" at bounding box center [324, 102] width 222 height 13
click at [433, 21] on button "button" at bounding box center [437, 24] width 11 height 11
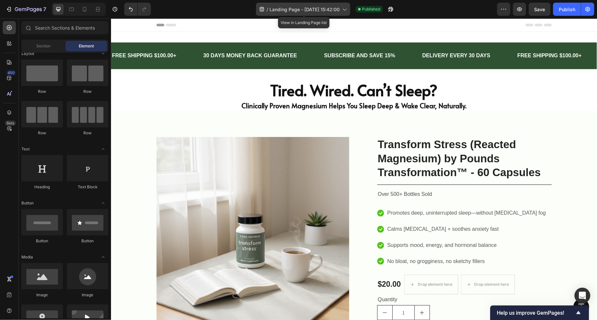
click at [342, 6] on div "/ Landing Page - [DATE] 15:42:00" at bounding box center [303, 9] width 94 height 13
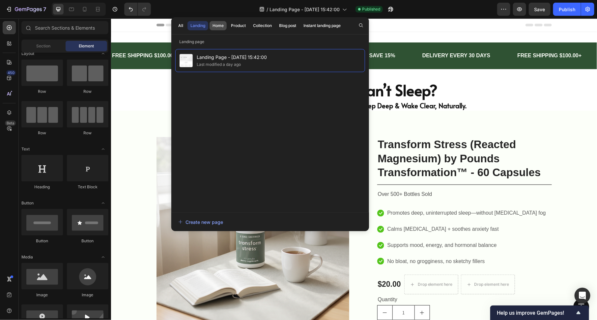
click at [216, 29] on button "Home" at bounding box center [218, 25] width 17 height 9
click at [233, 27] on div "Product" at bounding box center [238, 26] width 15 height 6
click at [183, 26] on button "All" at bounding box center [180, 25] width 11 height 9
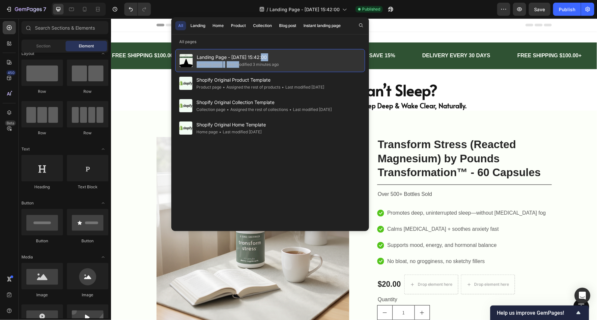
drag, startPoint x: 239, startPoint y: 64, endPoint x: 261, endPoint y: 58, distance: 23.6
click at [261, 58] on div "Landing Page - [DATE] 15:42:00 Landing page • Last modified 3 minutes ago" at bounding box center [238, 60] width 82 height 15
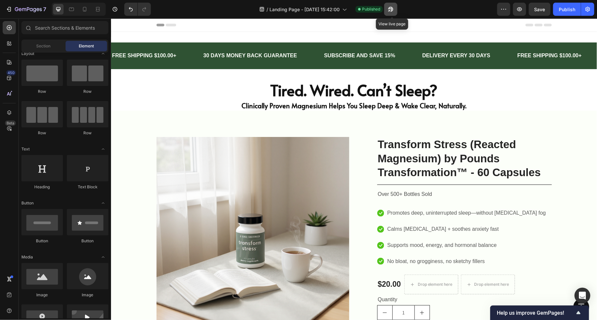
click at [396, 9] on button "button" at bounding box center [390, 9] width 13 height 13
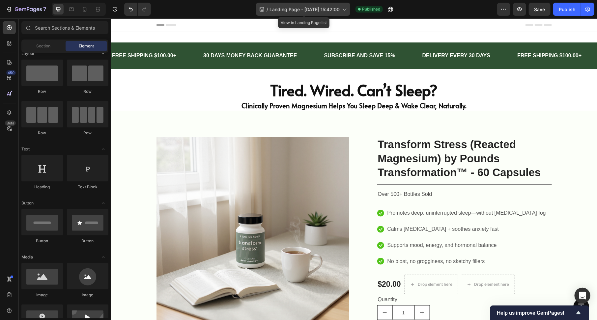
click at [291, 9] on span "Landing Page - [DATE] 15:42:00" at bounding box center [305, 9] width 70 height 7
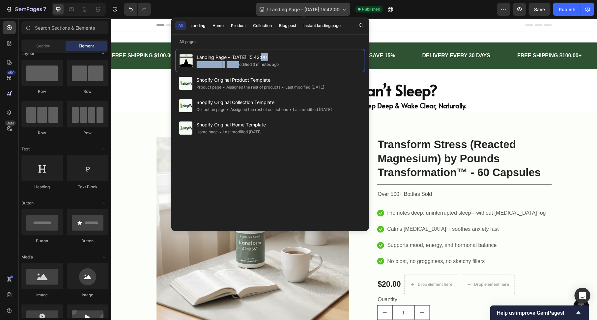
click at [291, 9] on span "Landing Page - [DATE] 15:42:00" at bounding box center [305, 9] width 70 height 7
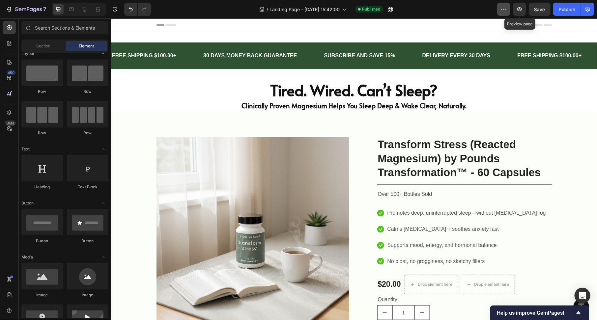
click at [506, 7] on icon "button" at bounding box center [504, 9] width 7 height 7
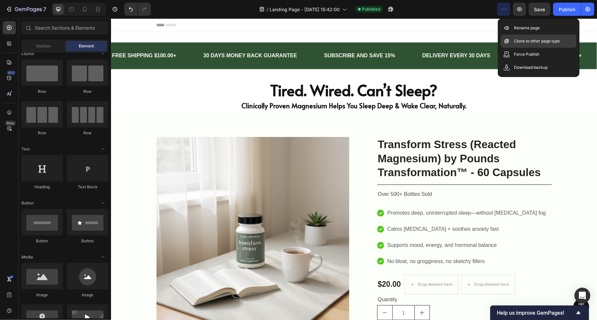
click at [529, 43] on p "Clone to other page type" at bounding box center [537, 41] width 46 height 7
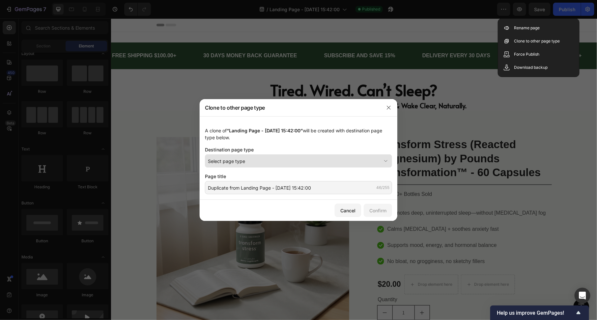
click at [306, 158] on div "Select page type" at bounding box center [294, 161] width 173 height 7
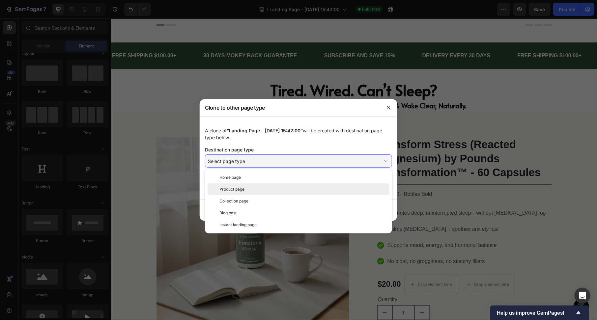
click at [295, 194] on div "Product page" at bounding box center [299, 190] width 182 height 12
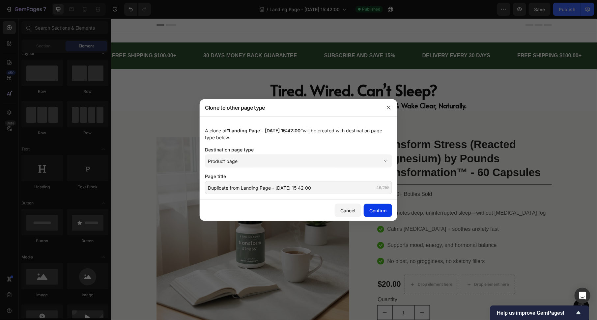
click at [372, 212] on div "Confirm" at bounding box center [378, 210] width 17 height 7
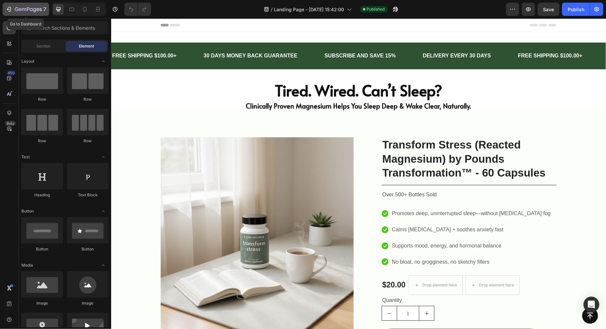
click at [12, 7] on icon "button" at bounding box center [9, 9] width 7 height 7
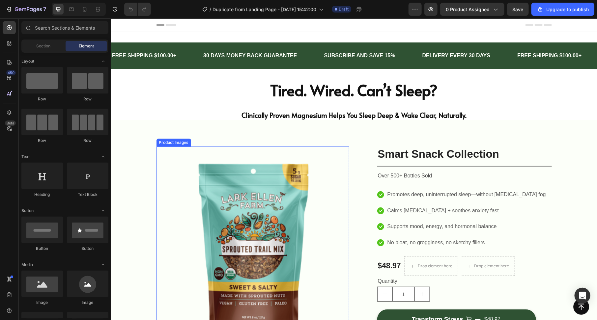
click at [257, 206] on img at bounding box center [252, 242] width 193 height 193
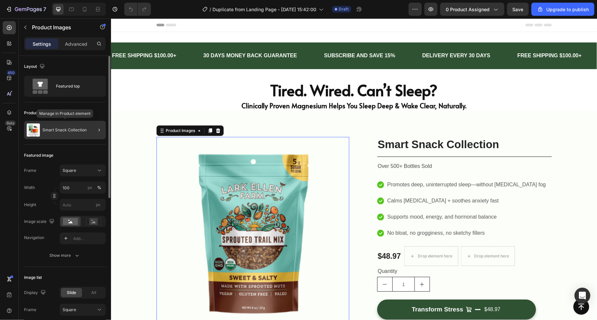
click at [61, 134] on div "Smart Snack Collection" at bounding box center [65, 130] width 82 height 18
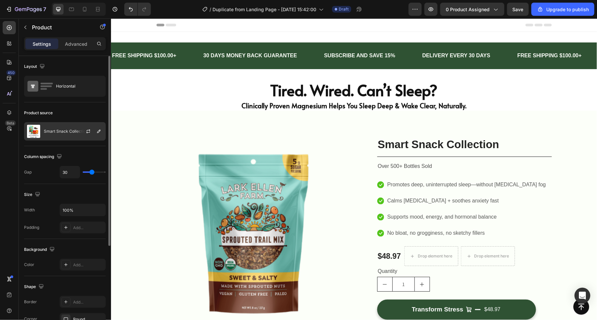
click at [67, 126] on div "Smart Snack Collection" at bounding box center [65, 131] width 82 height 18
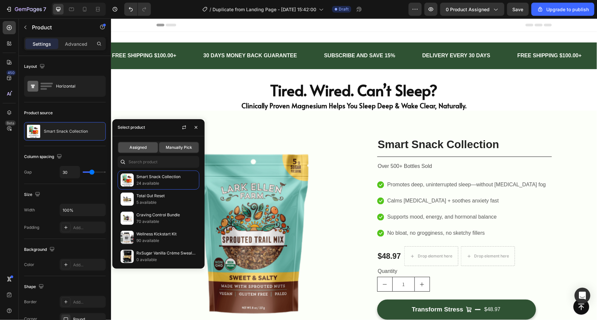
click at [134, 148] on span "Assigned" at bounding box center [138, 148] width 17 height 6
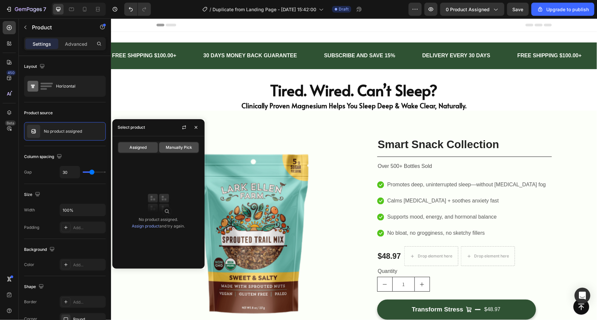
click at [167, 148] on span "Manually Pick" at bounding box center [179, 148] width 26 height 6
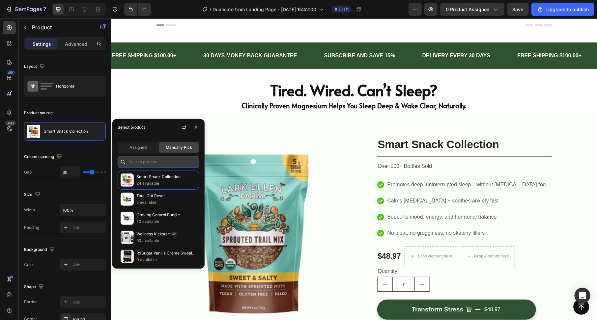
click at [145, 165] on input "text" at bounding box center [159, 162] width 82 height 12
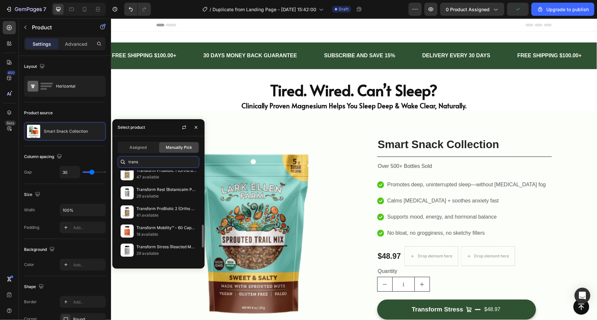
scroll to position [222, 0]
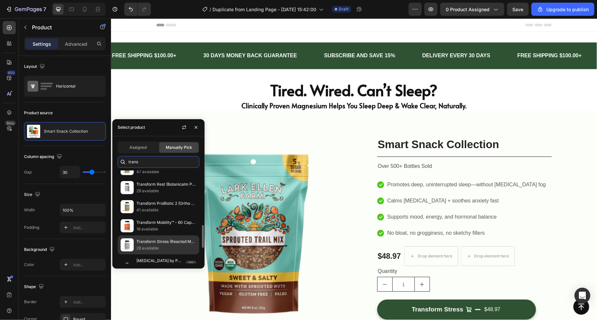
type input "trans"
click at [161, 239] on p "Transform Stress (Reacted Magnesium) by Pounds Transformation™ - 60 Capsules" at bounding box center [166, 242] width 60 height 7
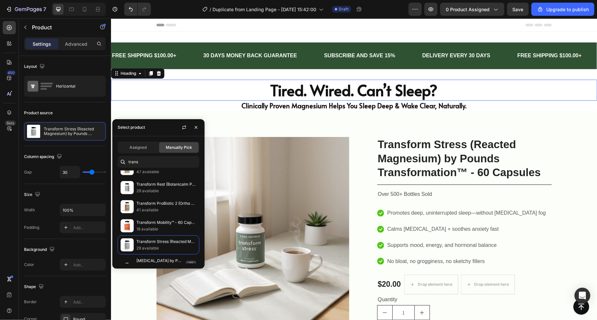
click at [207, 86] on h2 "Tired. Wired. Can’t Sleep?" at bounding box center [354, 89] width 486 height 21
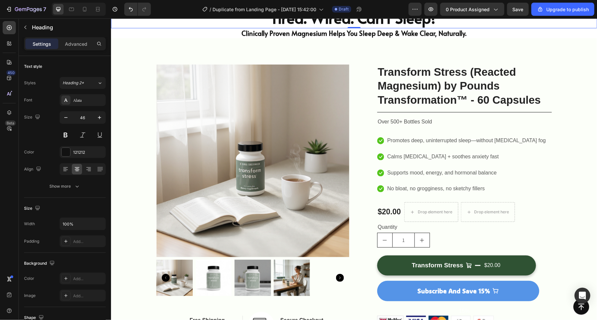
scroll to position [0, 0]
